Goal: Transaction & Acquisition: Subscribe to service/newsletter

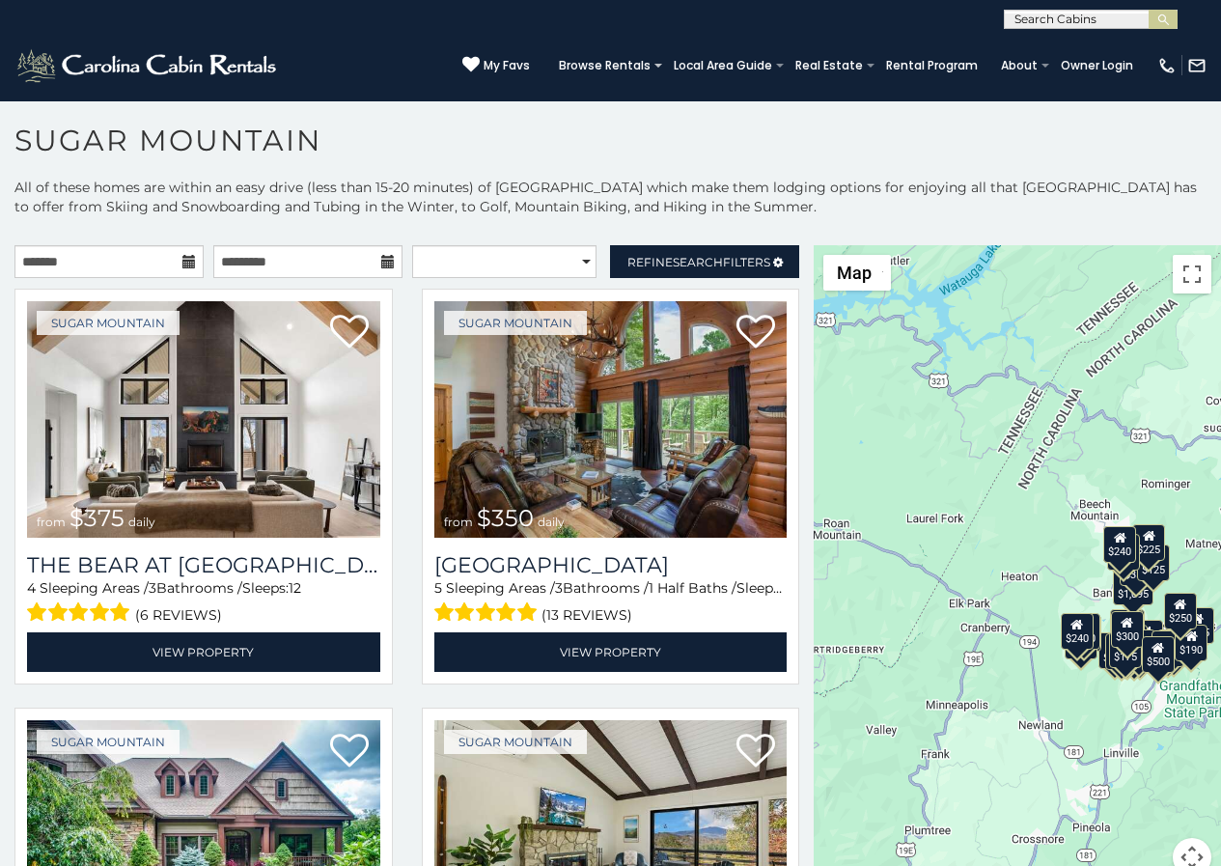
scroll to position [8, 0]
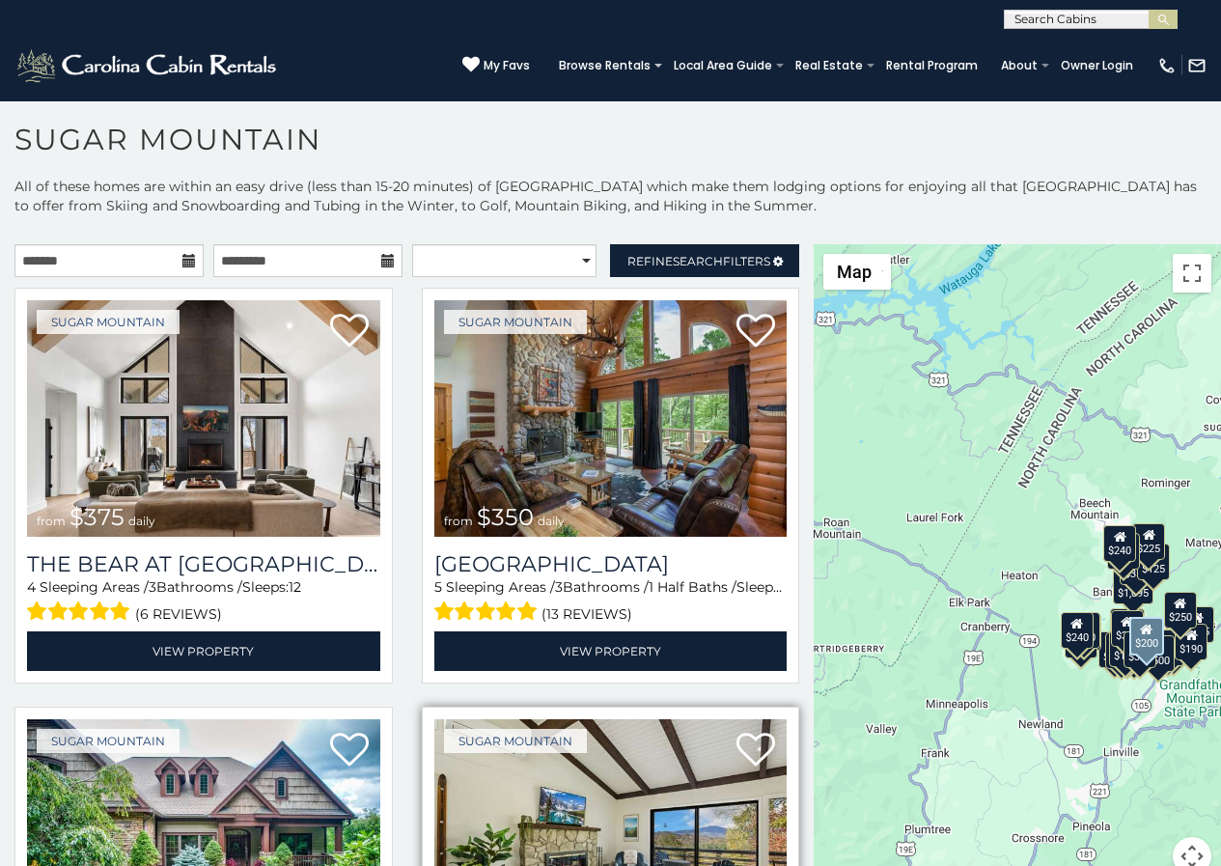
click at [434, 860] on img at bounding box center [610, 837] width 353 height 236
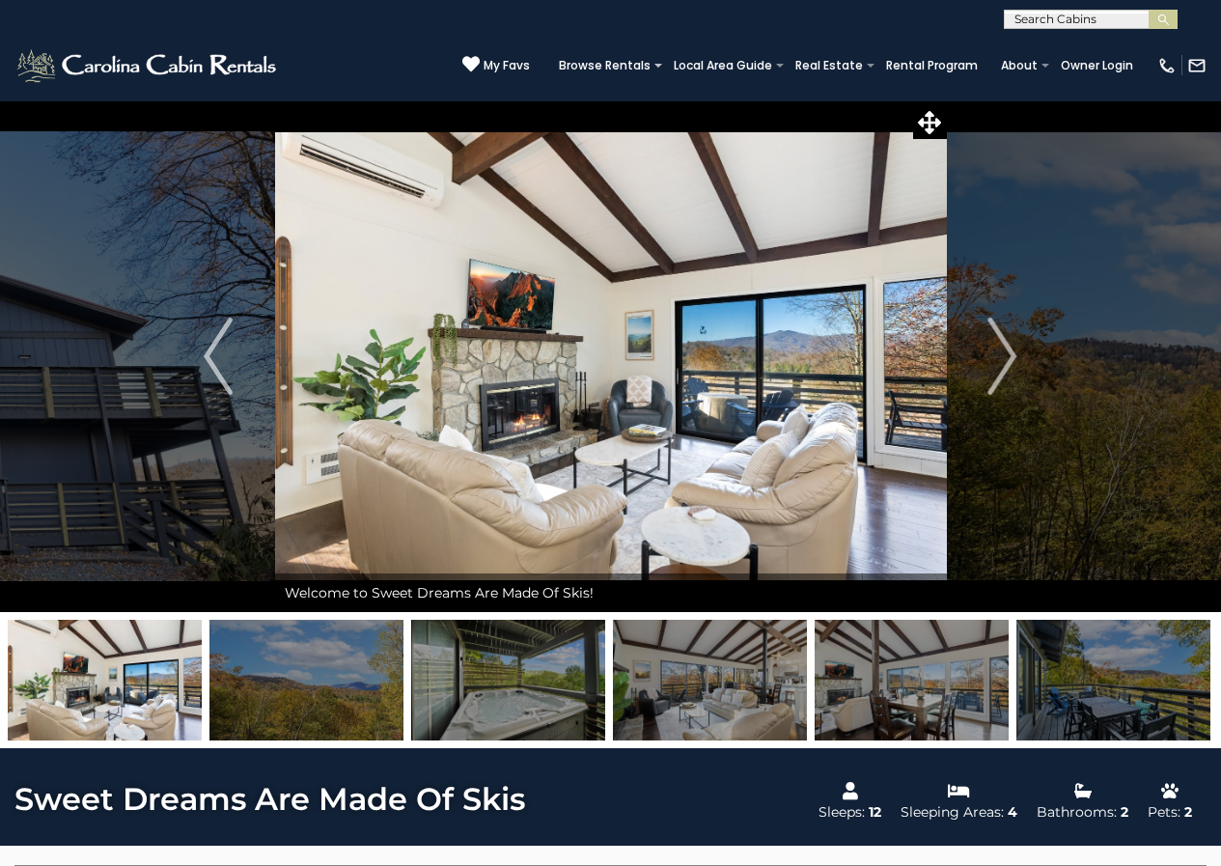
click at [542, 627] on img at bounding box center [508, 680] width 194 height 121
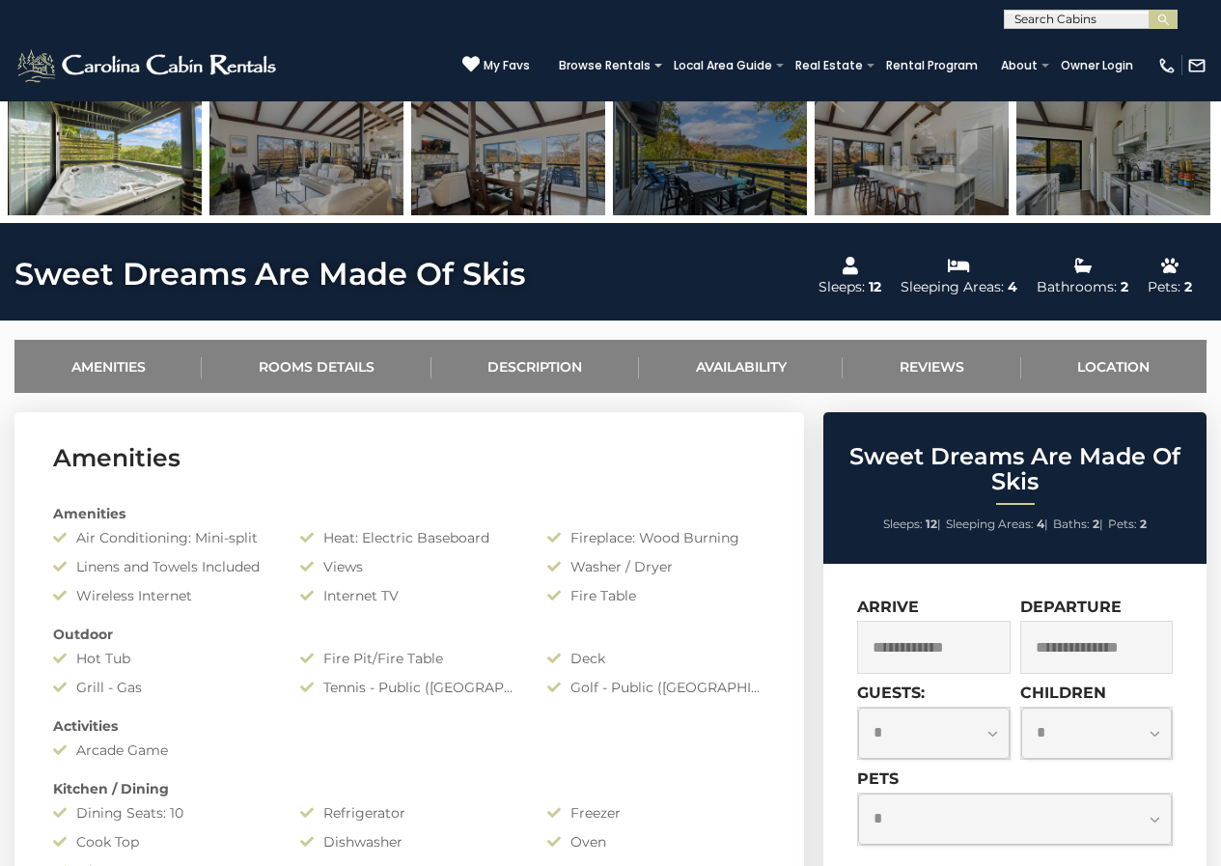
scroll to position [644, 0]
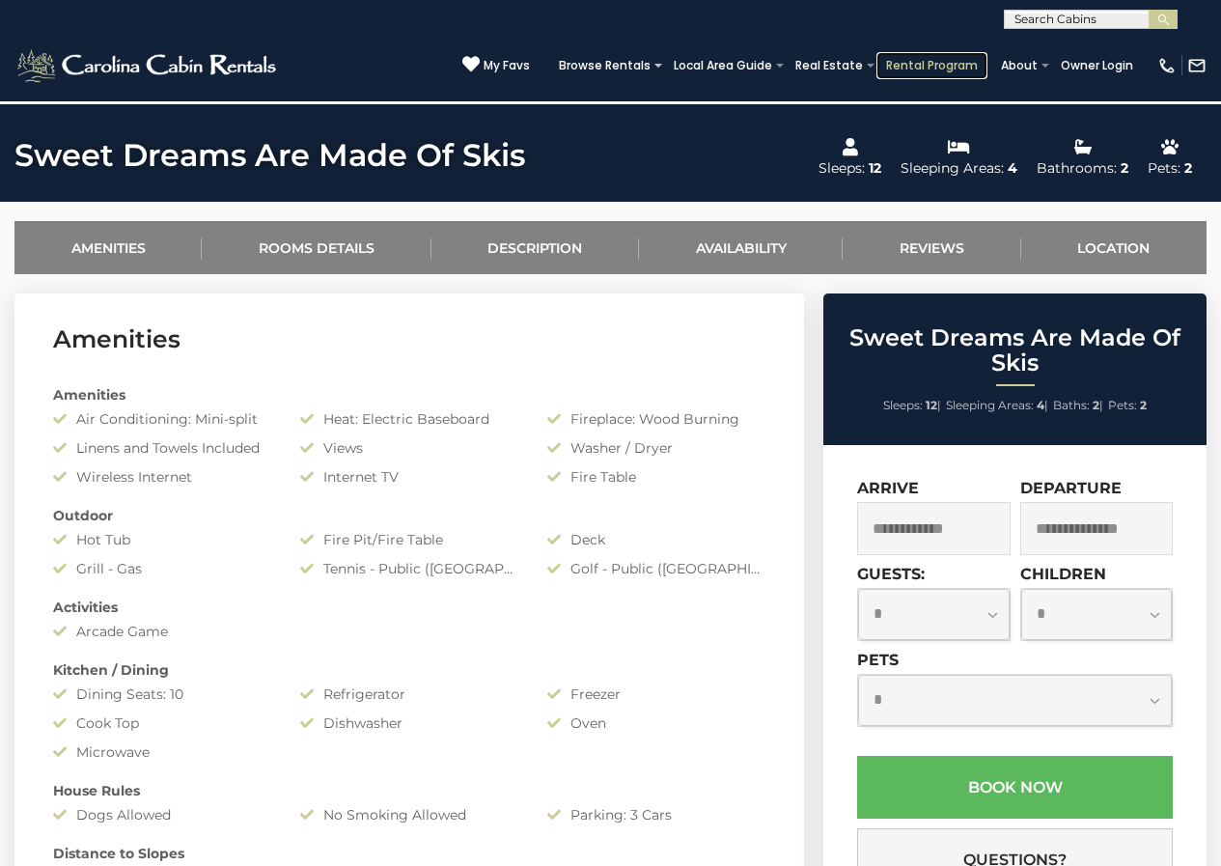
click at [923, 56] on link "Rental Program" at bounding box center [931, 65] width 111 height 27
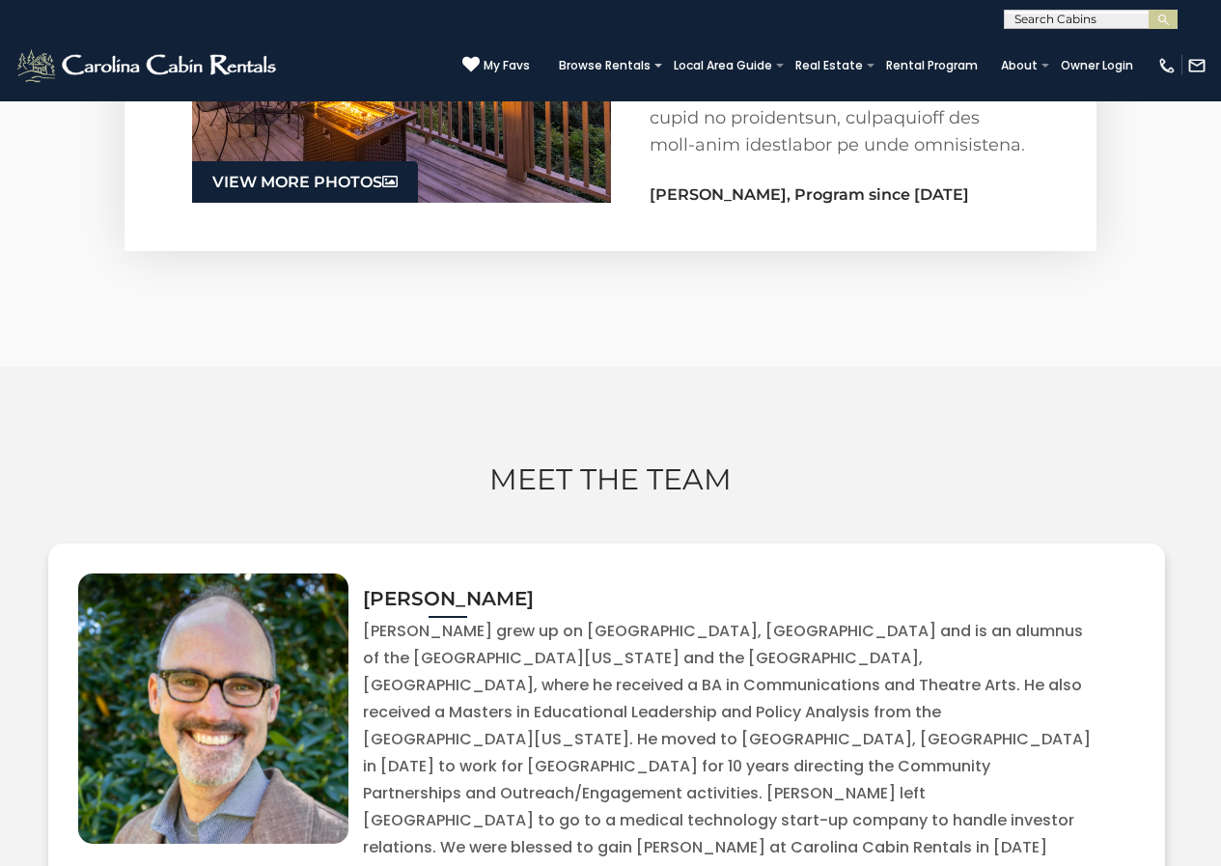
scroll to position [3422, 0]
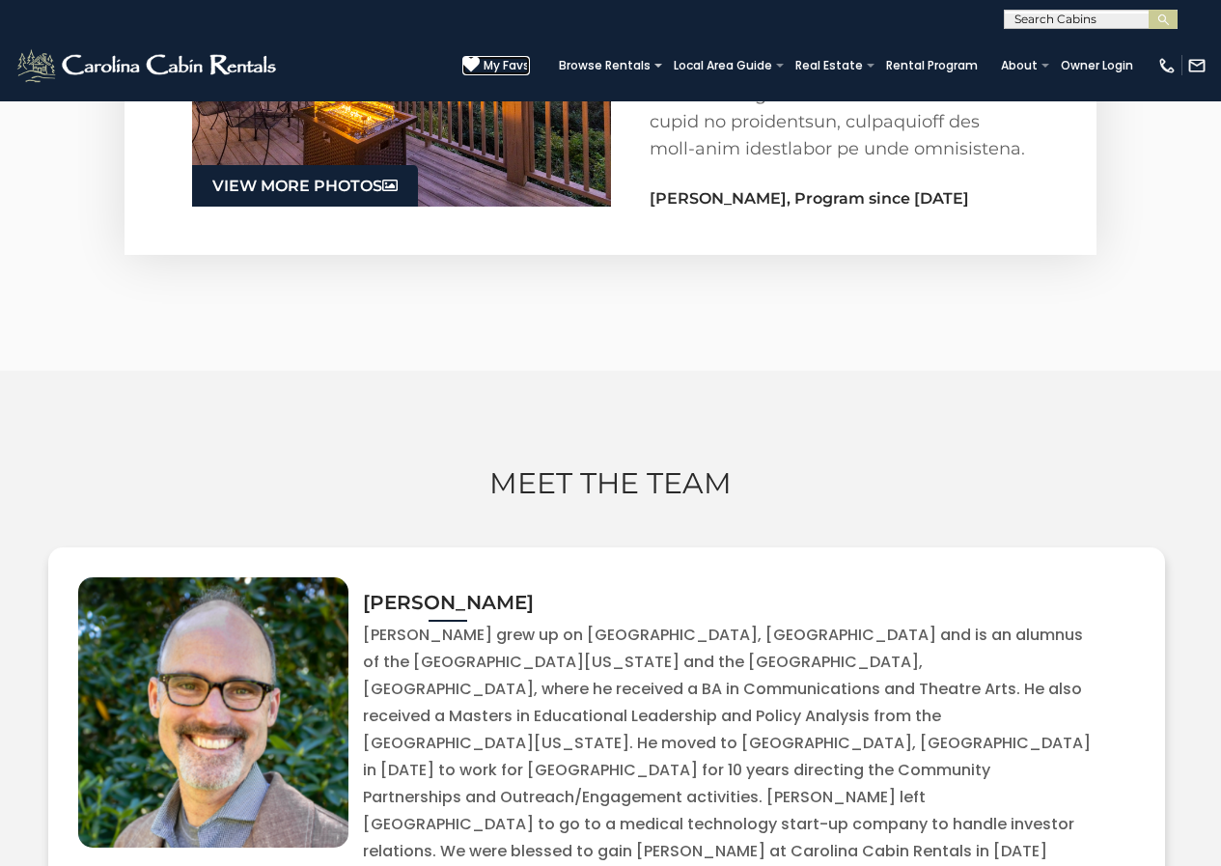
click at [480, 57] on icon at bounding box center [470, 64] width 17 height 17
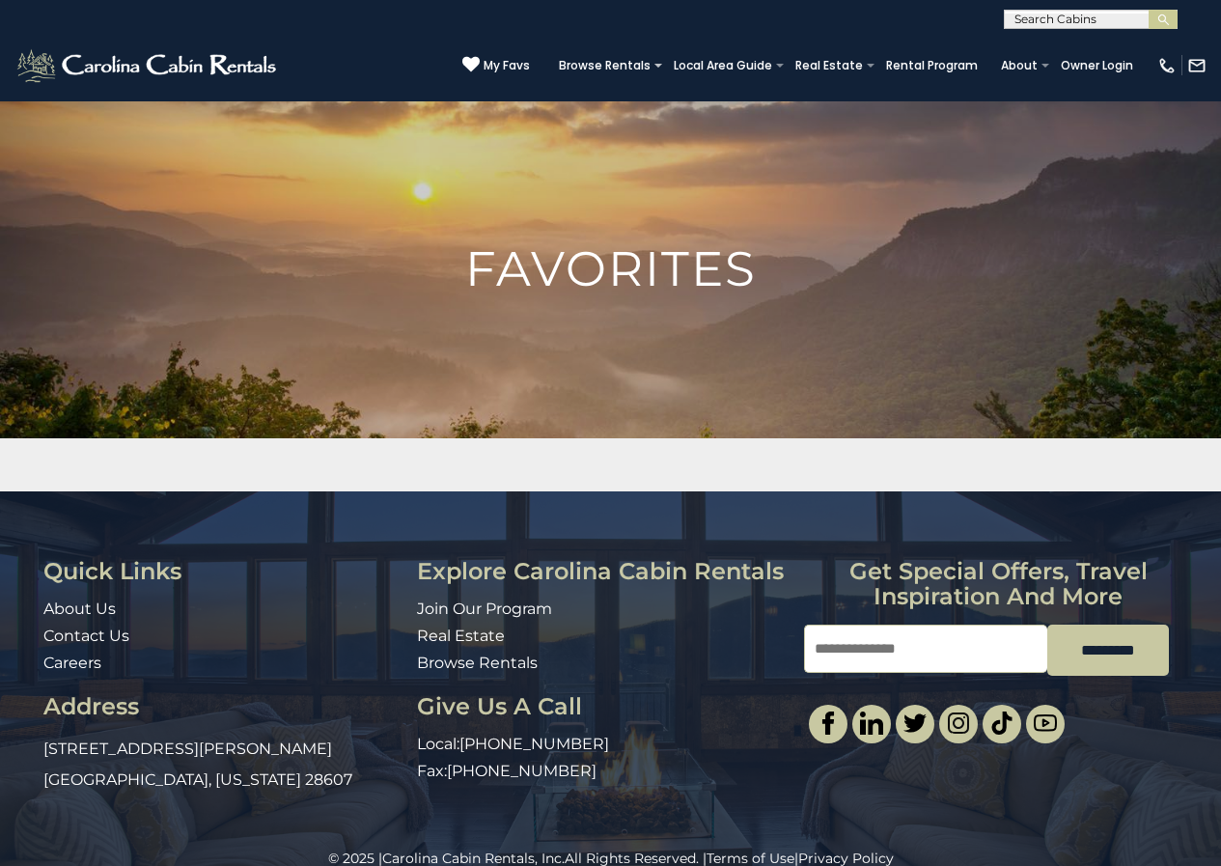
click at [827, 629] on input "Email" at bounding box center [925, 648] width 243 height 48
type input "**********"
click at [924, 55] on link "Rental Program" at bounding box center [931, 65] width 111 height 27
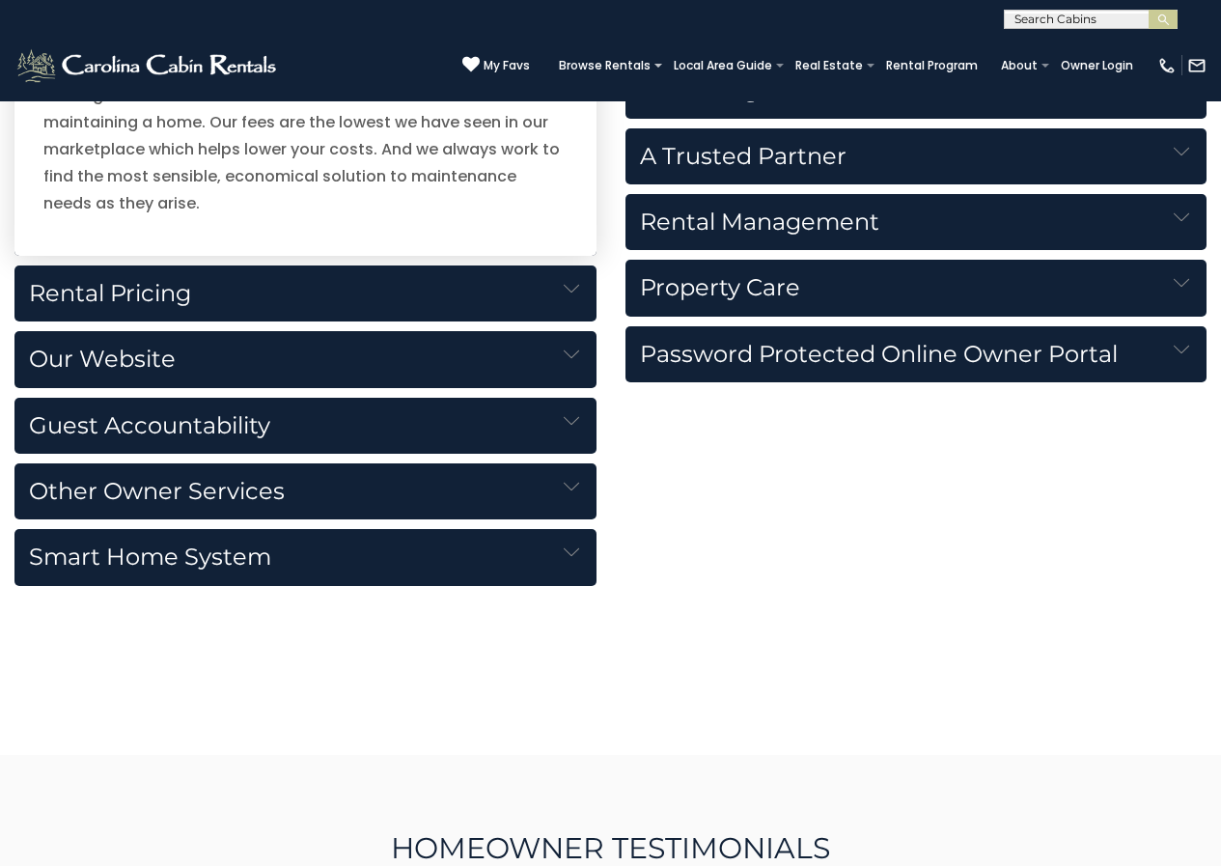
scroll to position [3027, 0]
